Goal: Task Accomplishment & Management: Manage account settings

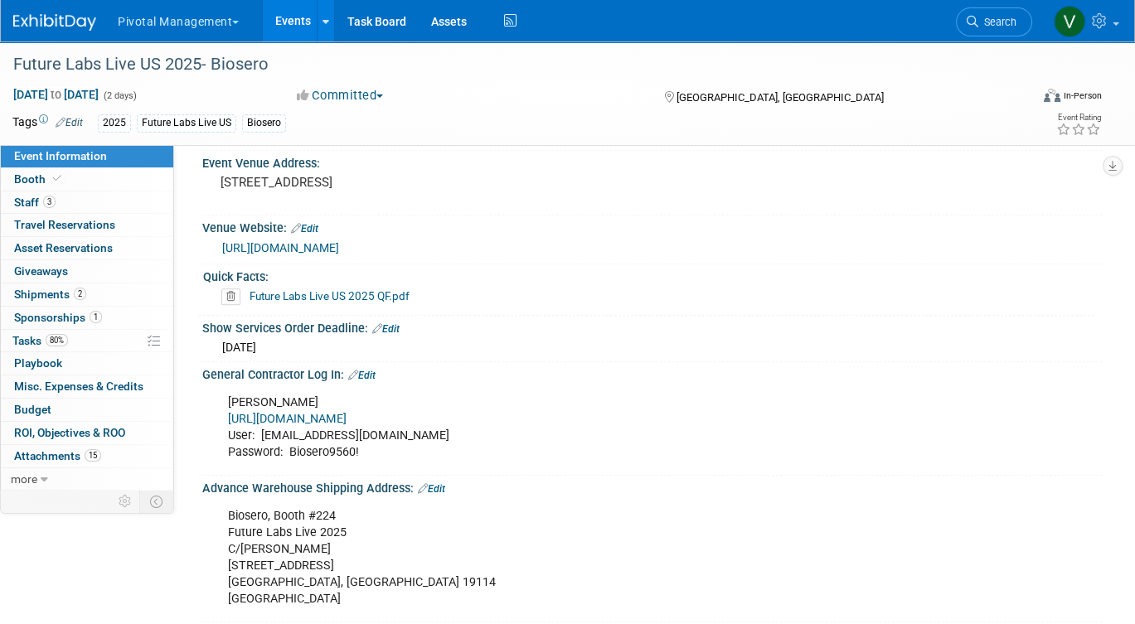
click at [293, 24] on link "Events" at bounding box center [293, 20] width 61 height 41
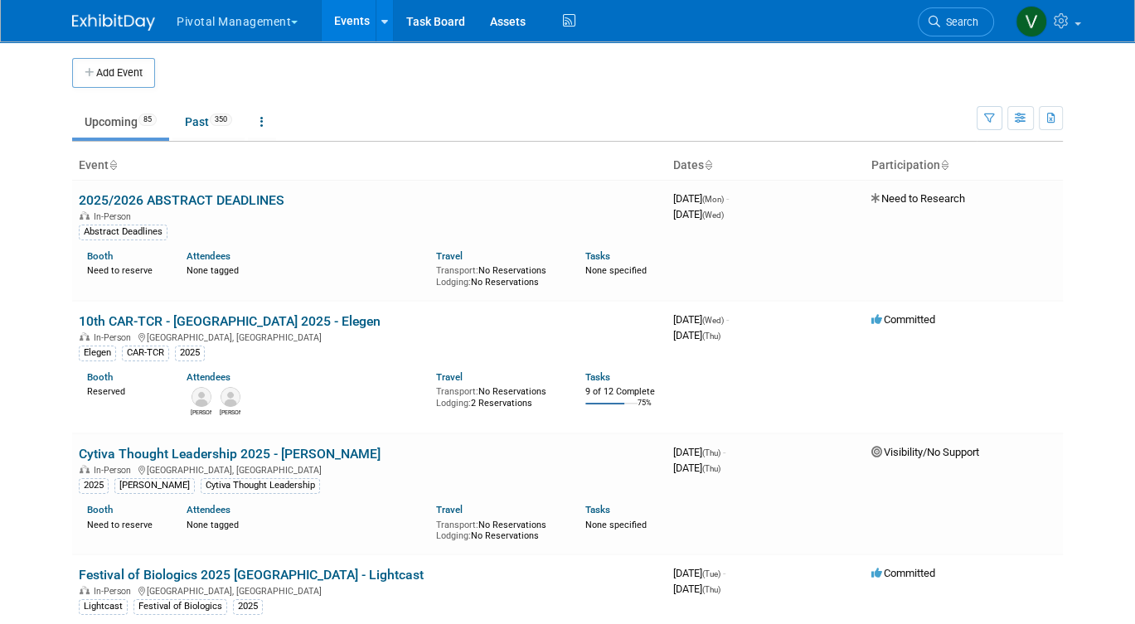
scroll to position [1063, 0]
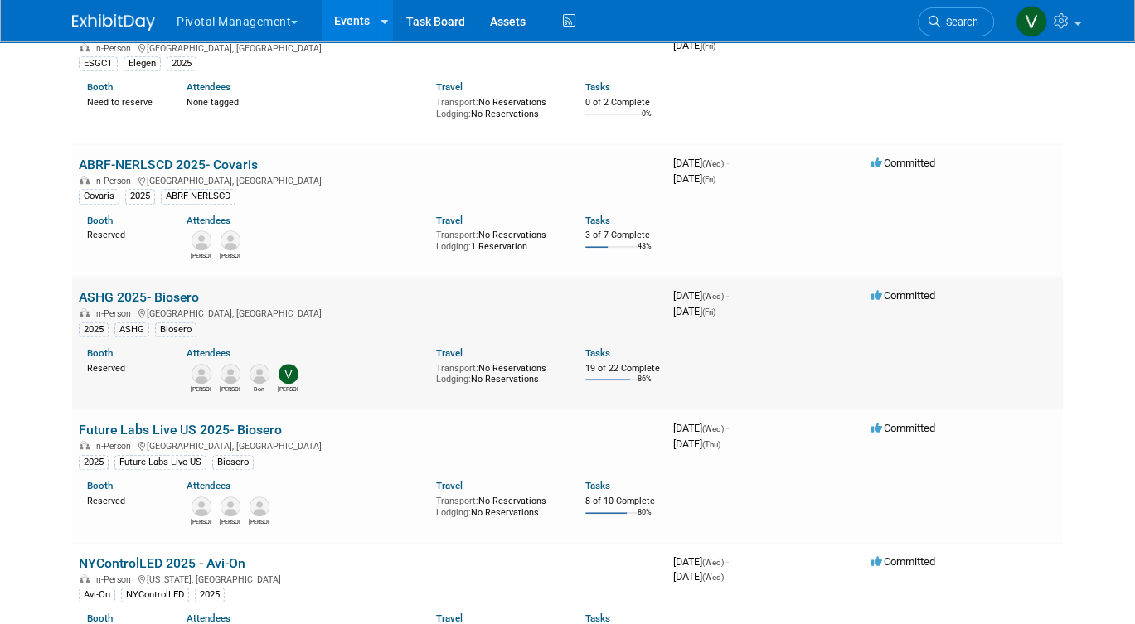
click at [139, 305] on link "ASHG 2025- Biosero" at bounding box center [139, 297] width 120 height 16
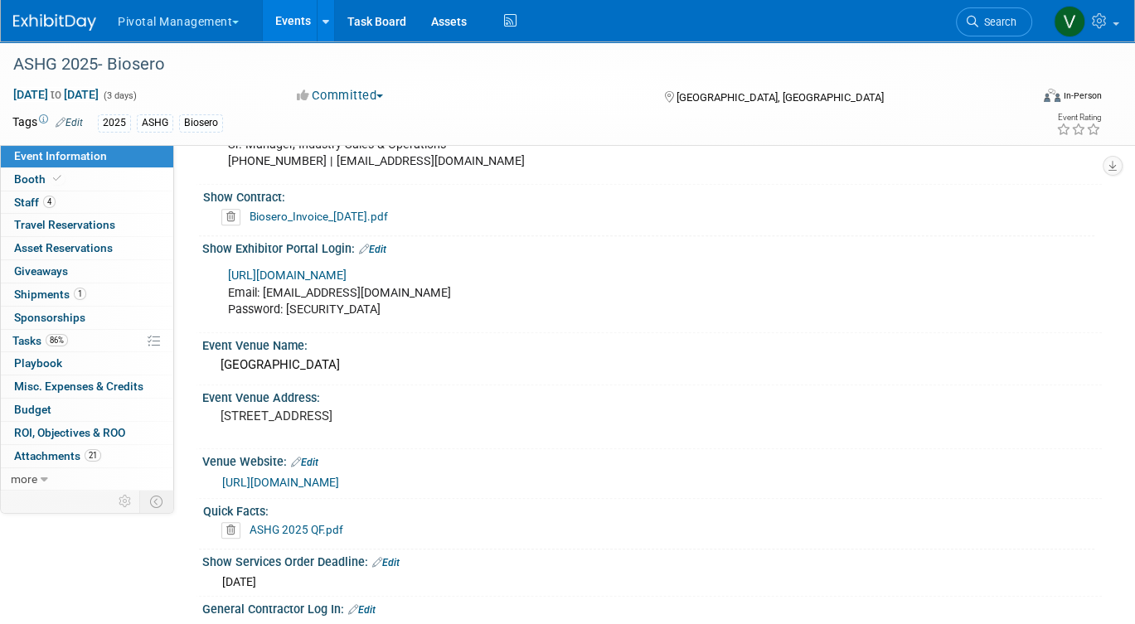
scroll to position [1056, 0]
click at [347, 274] on link "https://ashg25.exh.mapyourshow.com/7_0/main/default" at bounding box center [287, 276] width 119 height 14
click at [291, 19] on link "Events" at bounding box center [293, 20] width 61 height 41
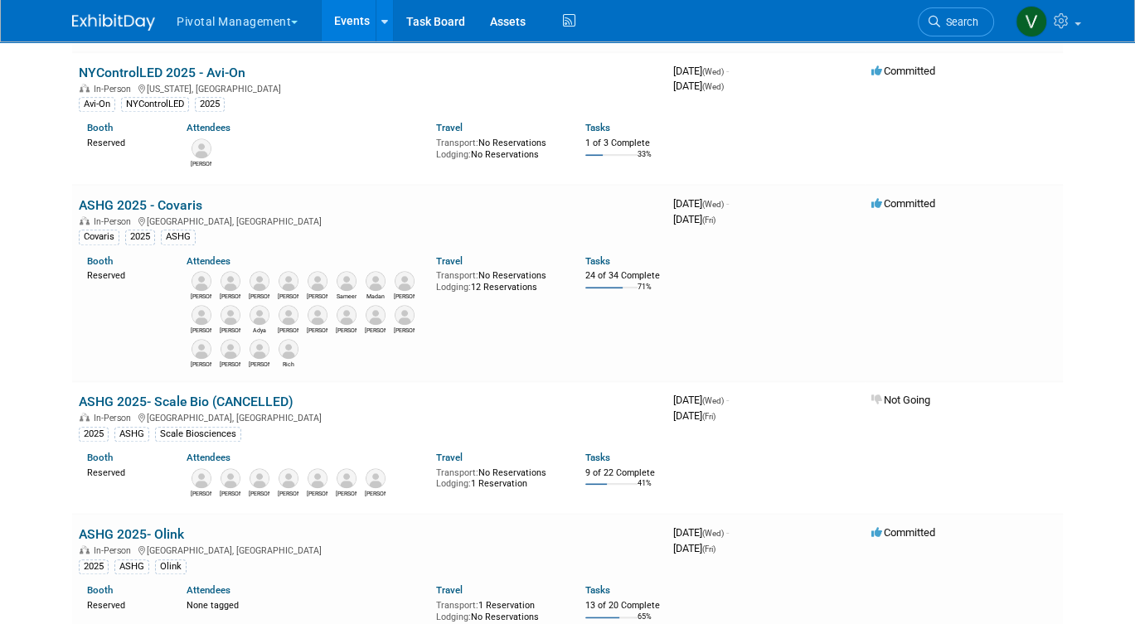
scroll to position [1630, 0]
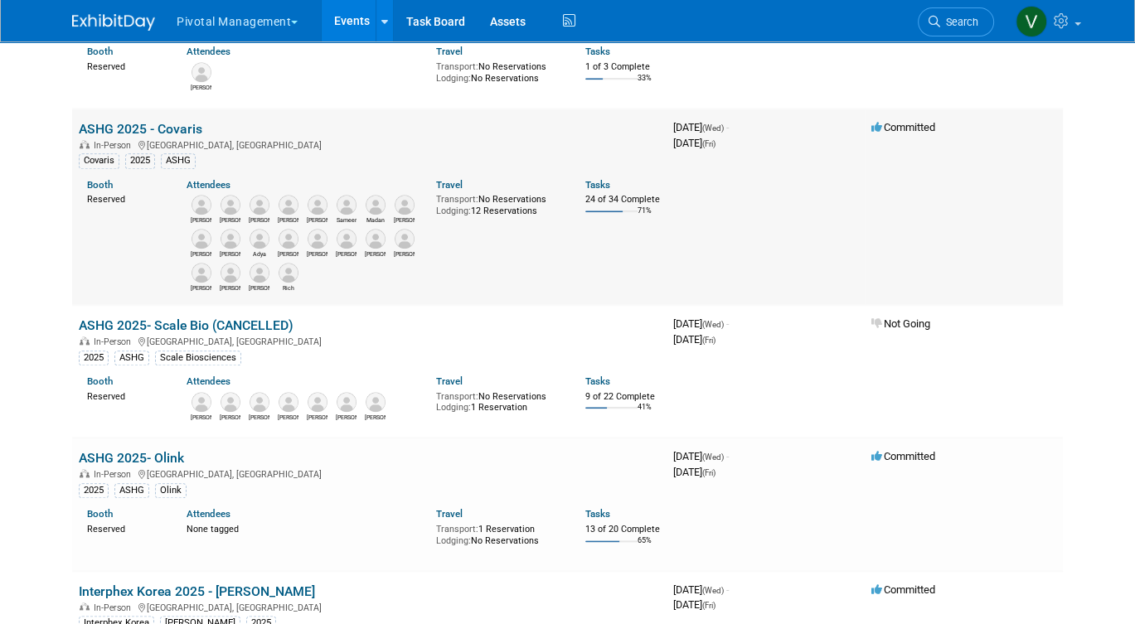
click at [177, 137] on link "ASHG 2025 - Covaris" at bounding box center [141, 129] width 124 height 16
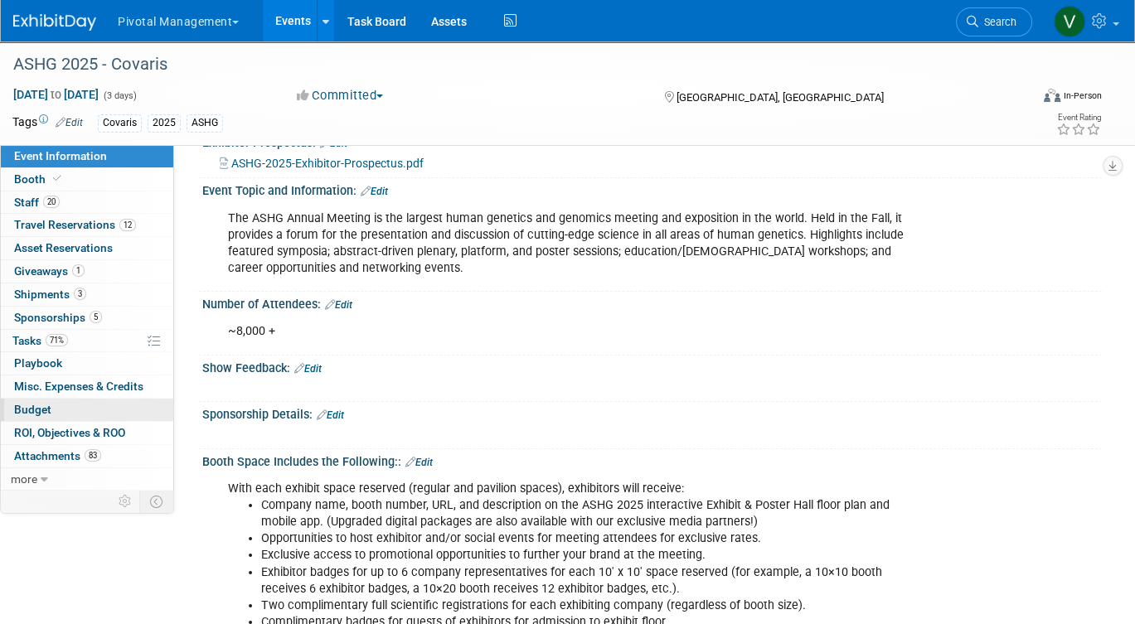
scroll to position [92, 0]
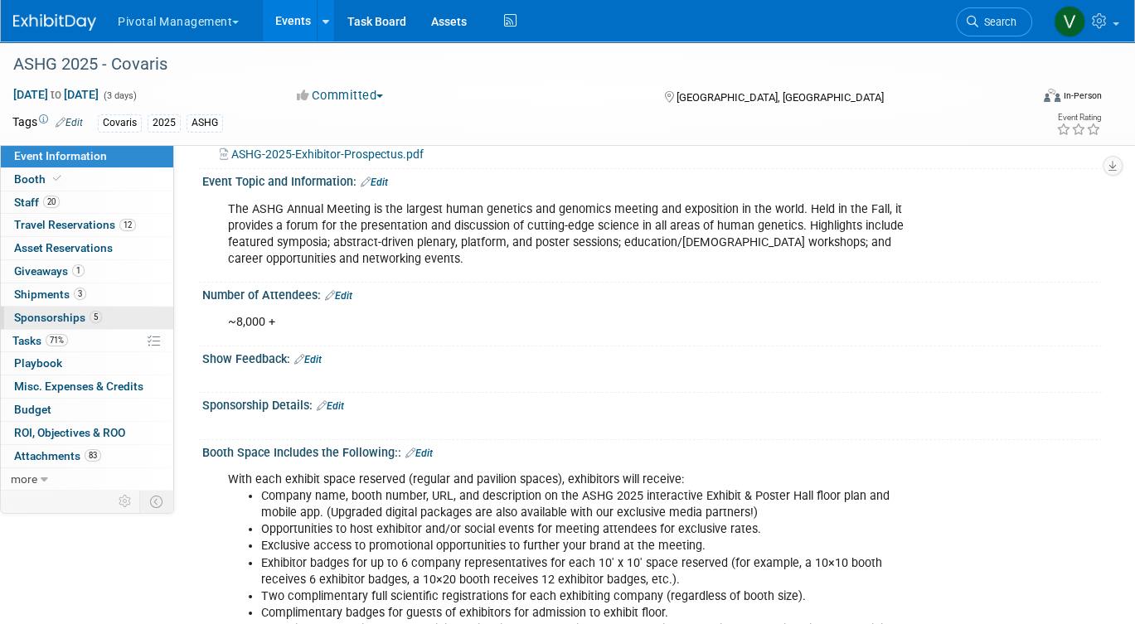
click at [136, 318] on link "5 Sponsorships 5" at bounding box center [87, 318] width 172 height 22
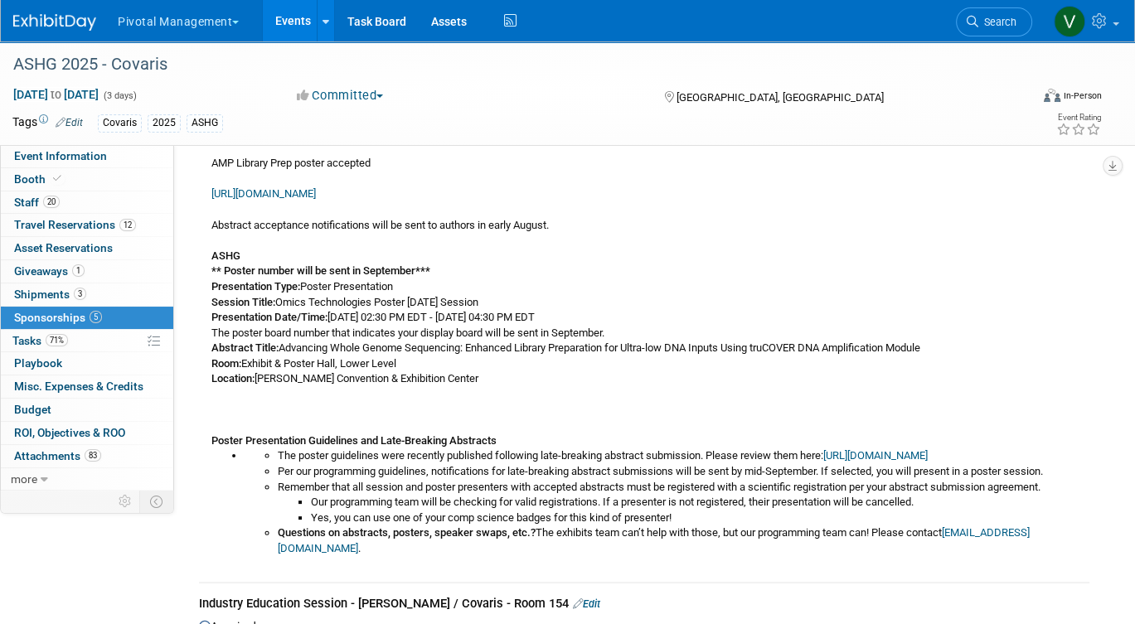
scroll to position [182, 0]
drag, startPoint x: 333, startPoint y: 317, endPoint x: 744, endPoint y: 323, distance: 410.4
click at [744, 323] on div "Covaris team will print locally AMP Library Prep poster accepted https://www.as…" at bounding box center [644, 341] width 890 height 434
copy div "Thursday, October 16, 2025 02:30 PM EDT - Thursday, October 16, 2025 04:30 PM E…"
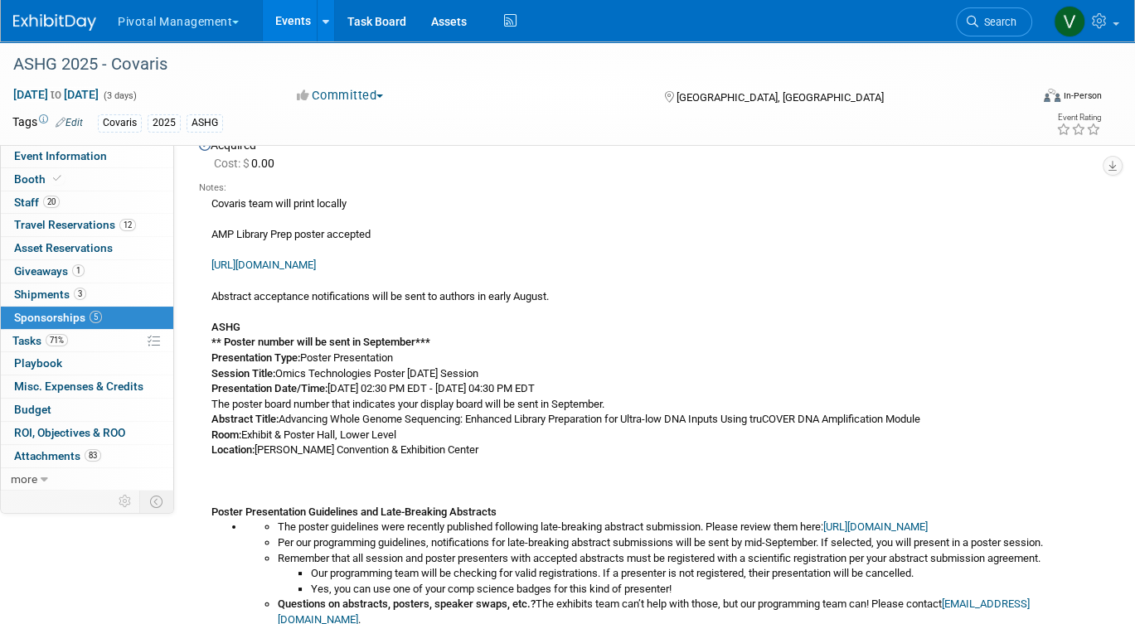
scroll to position [0, 0]
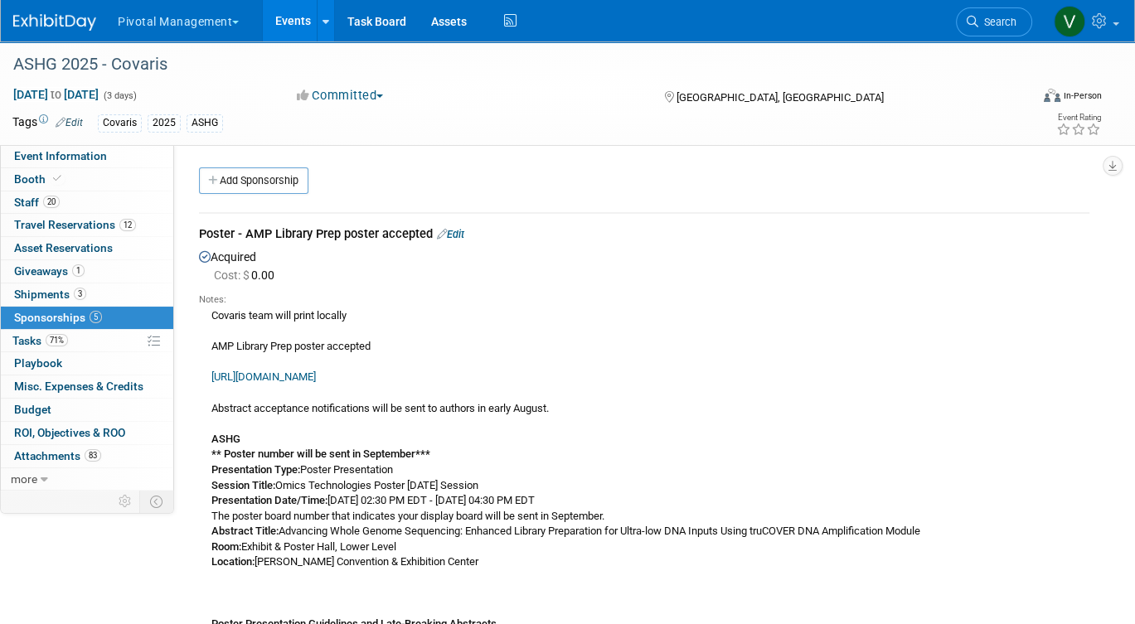
click at [463, 230] on link "Edit" at bounding box center [450, 234] width 27 height 12
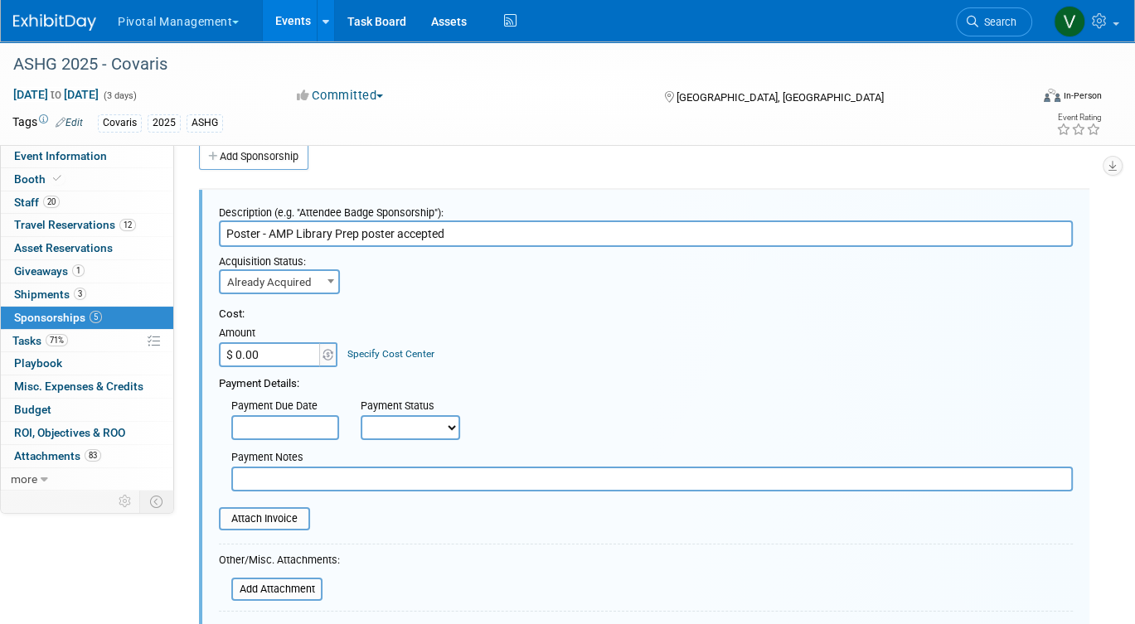
click at [496, 238] on input "Poster - AMP Library Prep poster accepted" at bounding box center [646, 234] width 854 height 27
paste input "Thursday, October 16, 2025 02:30 PM EDT - Thursday, October 16, 2025 04:30 PM E…"
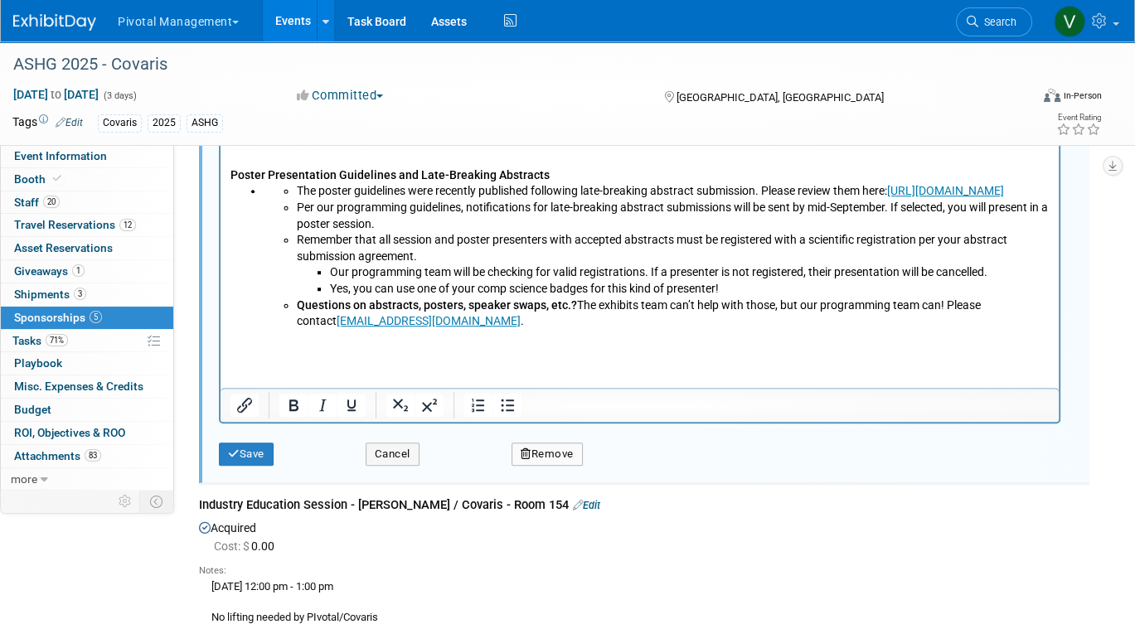
scroll to position [875, 0]
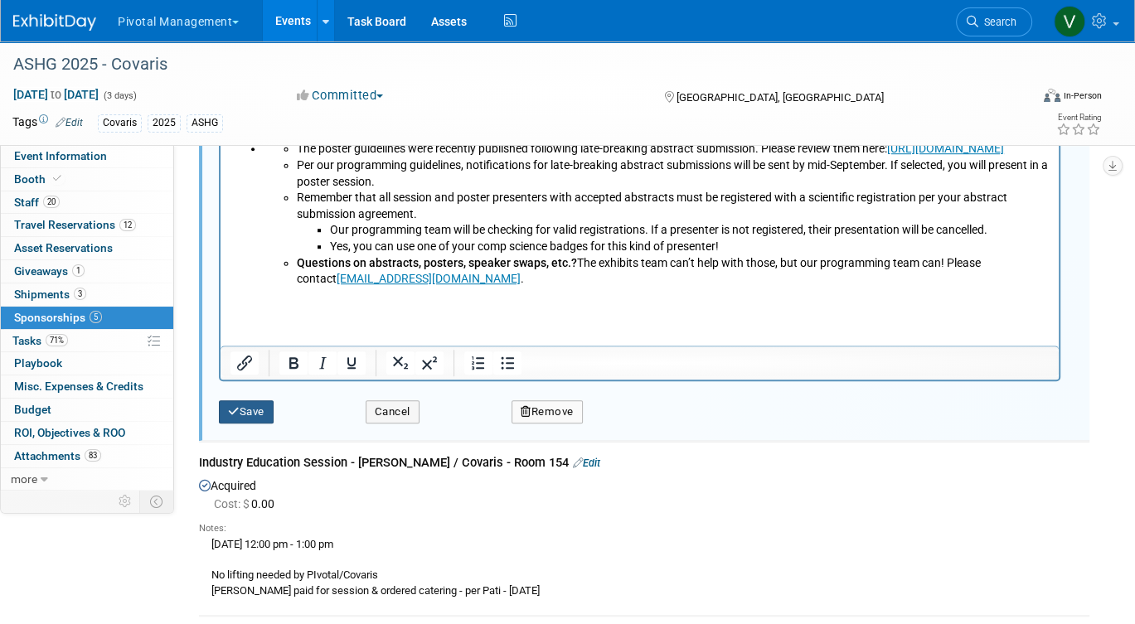
type input "Poster - AMP Library Prep poster accepted - Thursday, October 16, 2025 02:30 PM…"
click at [242, 402] on button "Save" at bounding box center [246, 411] width 55 height 23
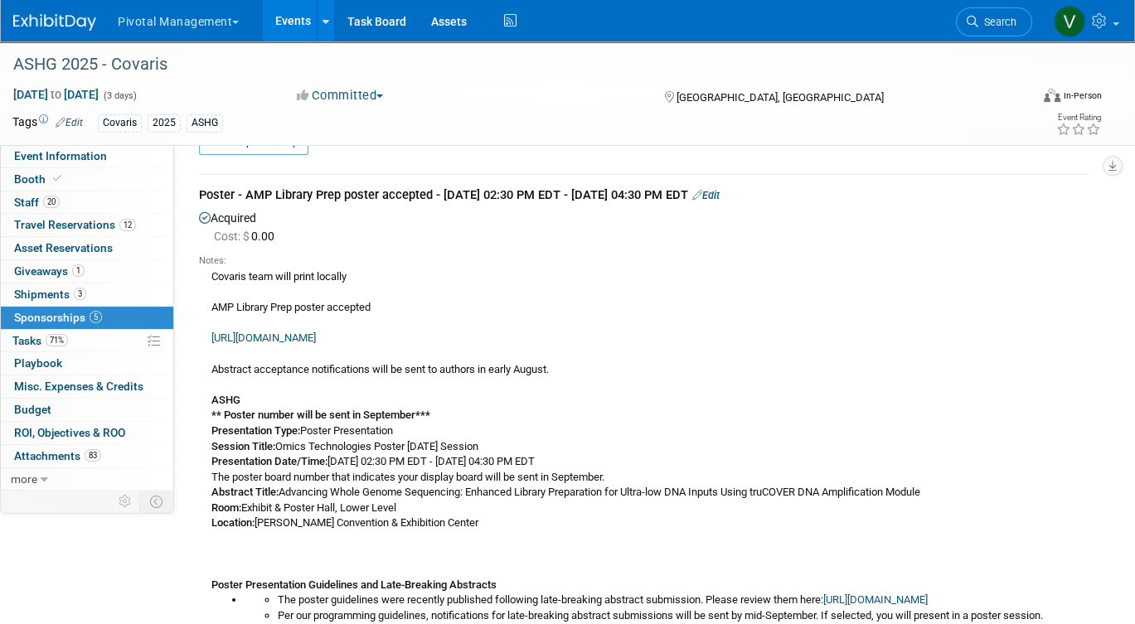
scroll to position [51, 0]
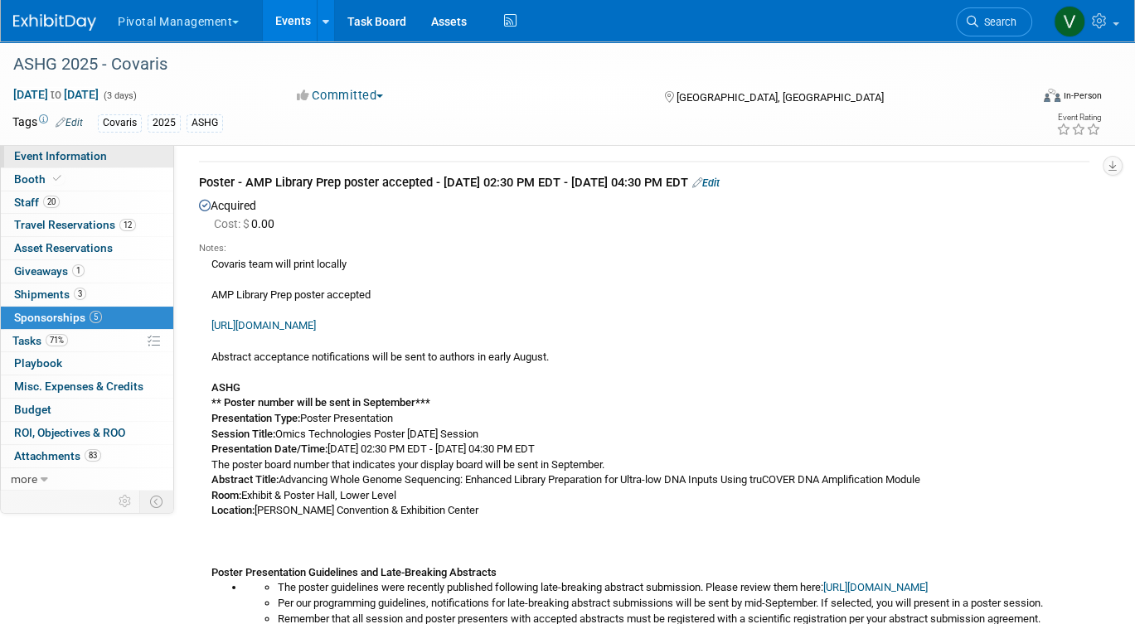
click at [137, 156] on link "Event Information" at bounding box center [87, 156] width 172 height 22
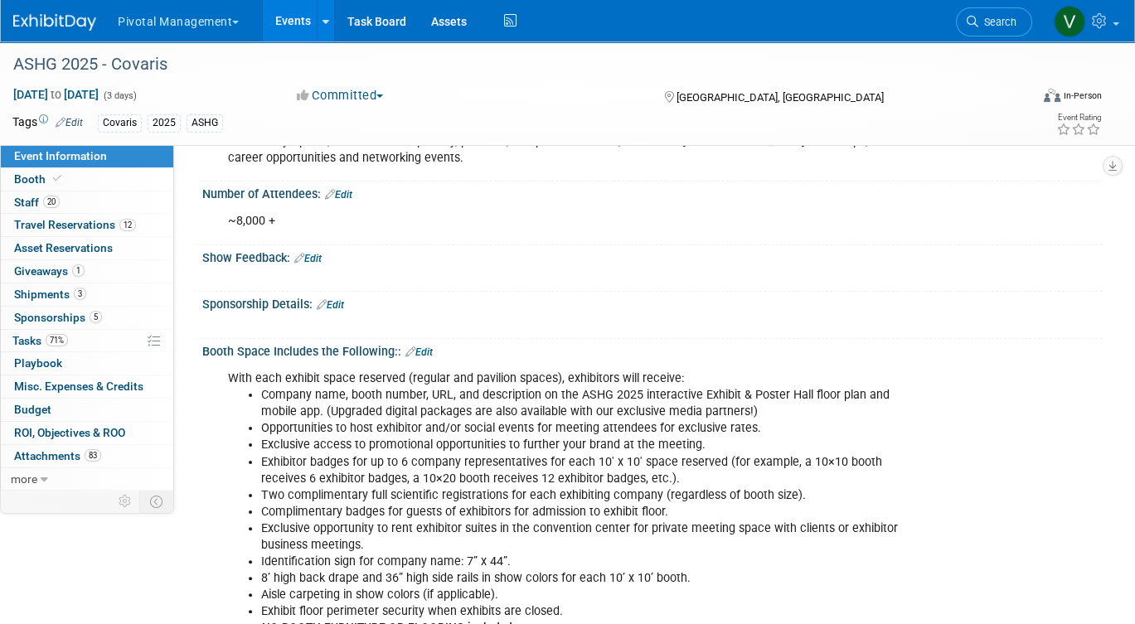
scroll to position [0, 0]
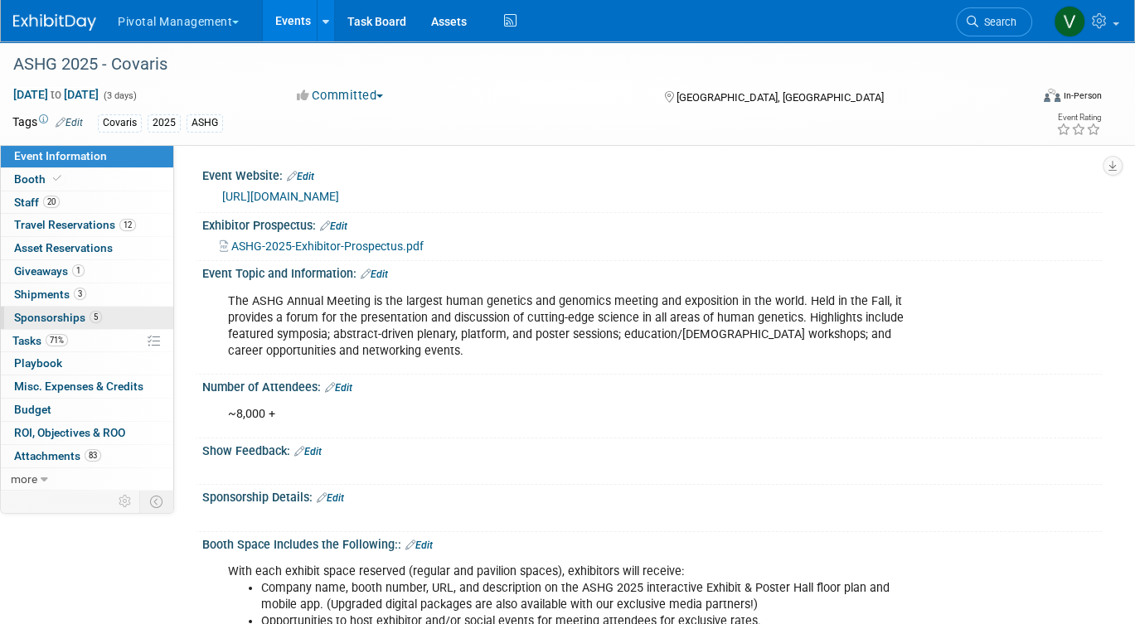
click at [72, 314] on span "Sponsorships 5" at bounding box center [58, 317] width 88 height 13
